Goal: Information Seeking & Learning: Learn about a topic

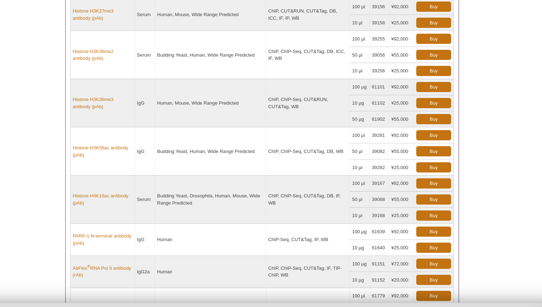
scroll to position [76, 0]
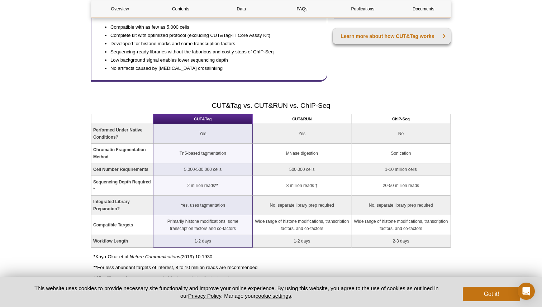
scroll to position [589, 0]
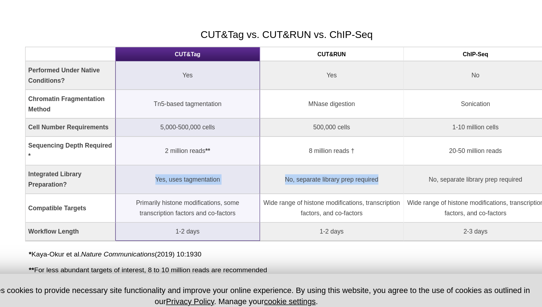
drag, startPoint x: 174, startPoint y: 212, endPoint x: 334, endPoint y: 213, distance: 159.8
click at [334, 213] on tr "Integrated Library Preparation? Yes, uses tagmentation No, separate library pre…" at bounding box center [270, 212] width 359 height 20
click at [334, 213] on td "No, separate library prep required" at bounding box center [302, 212] width 99 height 20
drag, startPoint x: 267, startPoint y: 210, endPoint x: 325, endPoint y: 212, distance: 58.1
click at [325, 212] on td "No, separate library prep required" at bounding box center [302, 212] width 99 height 20
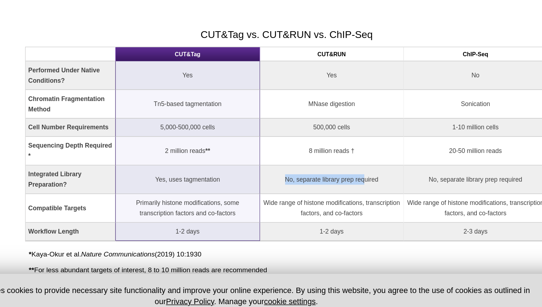
click at [325, 212] on td "No, separate library prep required" at bounding box center [302, 212] width 99 height 20
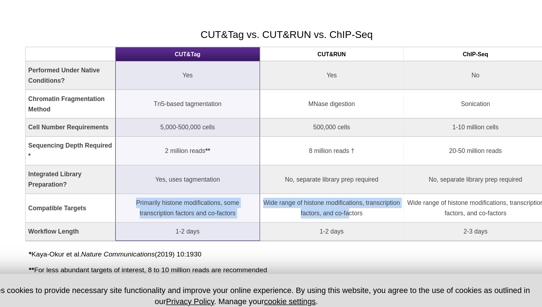
drag, startPoint x: 162, startPoint y: 223, endPoint x: 314, endPoint y: 238, distance: 153.0
click at [314, 238] on tr "Compatible Targets Primarily histone modifications, some transcription factors …" at bounding box center [270, 232] width 359 height 20
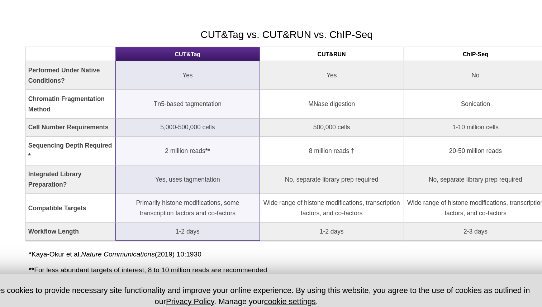
click at [320, 238] on td "Wide range of histone modifications, transcription factors, and co-factors" at bounding box center [302, 232] width 99 height 20
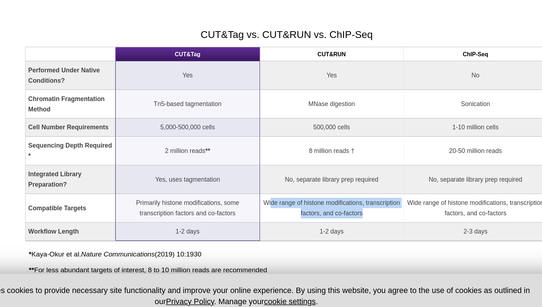
drag, startPoint x: 329, startPoint y: 236, endPoint x: 260, endPoint y: 224, distance: 70.3
click at [260, 224] on td "Wide range of histone modifications, transcription factors, and co-factors" at bounding box center [302, 232] width 99 height 20
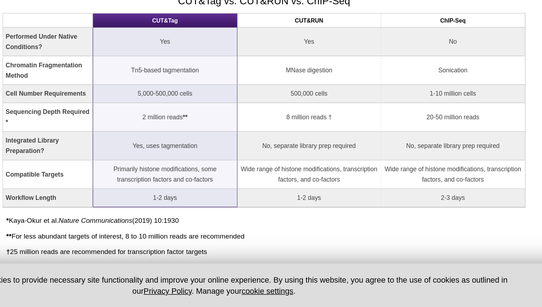
scroll to position [606, 0]
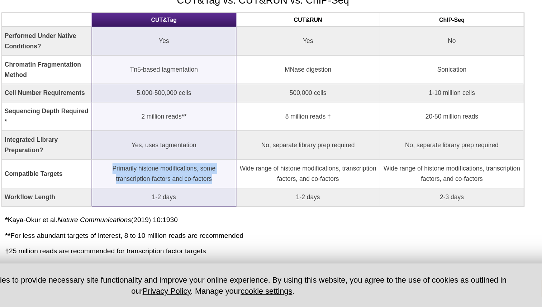
drag, startPoint x: 168, startPoint y: 207, endPoint x: 238, endPoint y: 222, distance: 70.7
click at [238, 222] on td "Primarily histone modifications, some transcription factors and co-factors" at bounding box center [202, 216] width 99 height 20
drag, startPoint x: 238, startPoint y: 222, endPoint x: 167, endPoint y: 210, distance: 71.9
click at [167, 210] on td "Primarily histone modifications, some transcription factors and co-factors" at bounding box center [202, 216] width 99 height 20
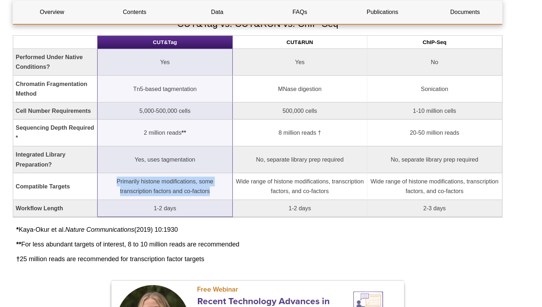
scroll to position [647, 0]
